Goal: Navigation & Orientation: Find specific page/section

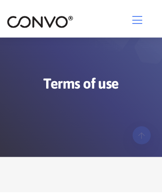
scroll to position [9931, 0]
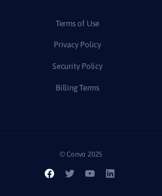
click at [50, 180] on icon at bounding box center [49, 173] width 11 height 11
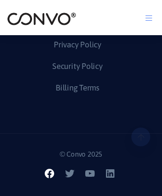
scroll to position [4159, 0]
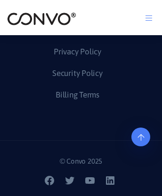
click at [141, 117] on icon at bounding box center [140, 113] width 7 height 8
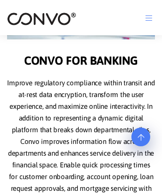
scroll to position [0, 0]
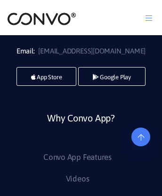
scroll to position [3735, 0]
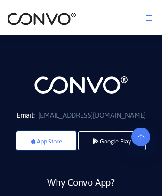
click at [45, 150] on link "App Store" at bounding box center [46, 141] width 60 height 19
